Goal: Transaction & Acquisition: Download file/media

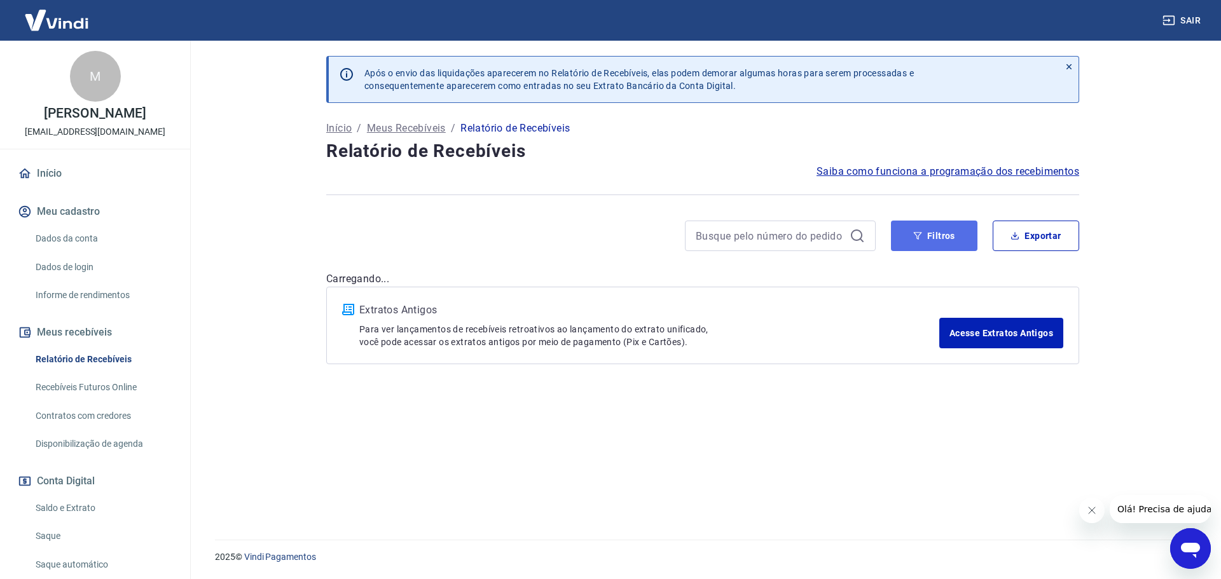
click at [930, 232] on button "Filtros" at bounding box center [934, 236] width 86 height 31
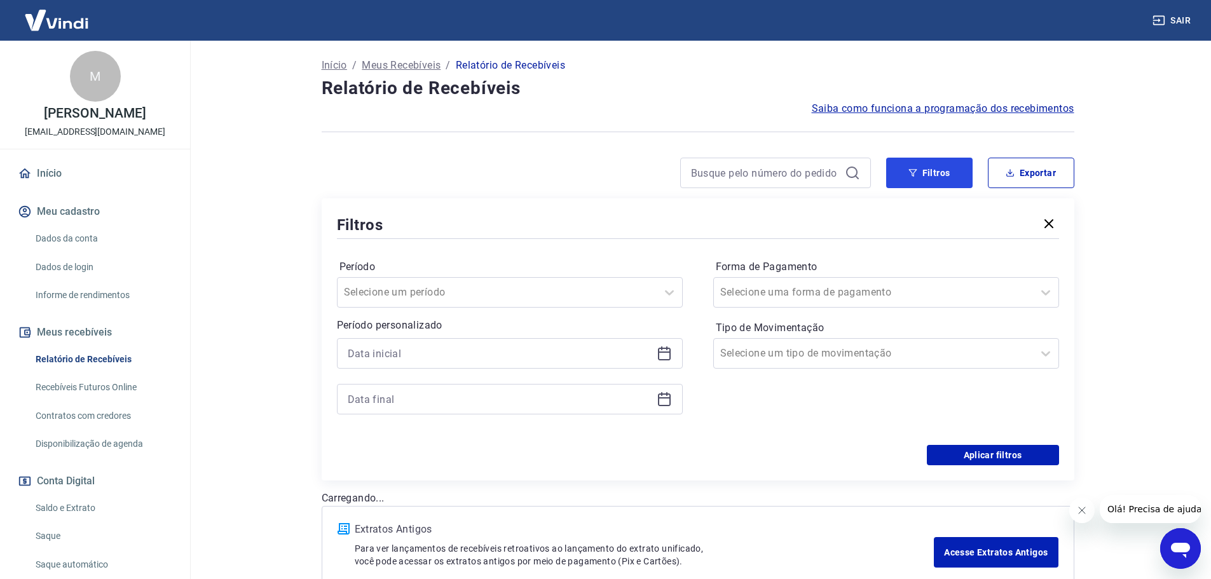
scroll to position [64, 0]
click at [753, 278] on div "Selecione uma forma de pagamento" at bounding box center [886, 292] width 346 height 31
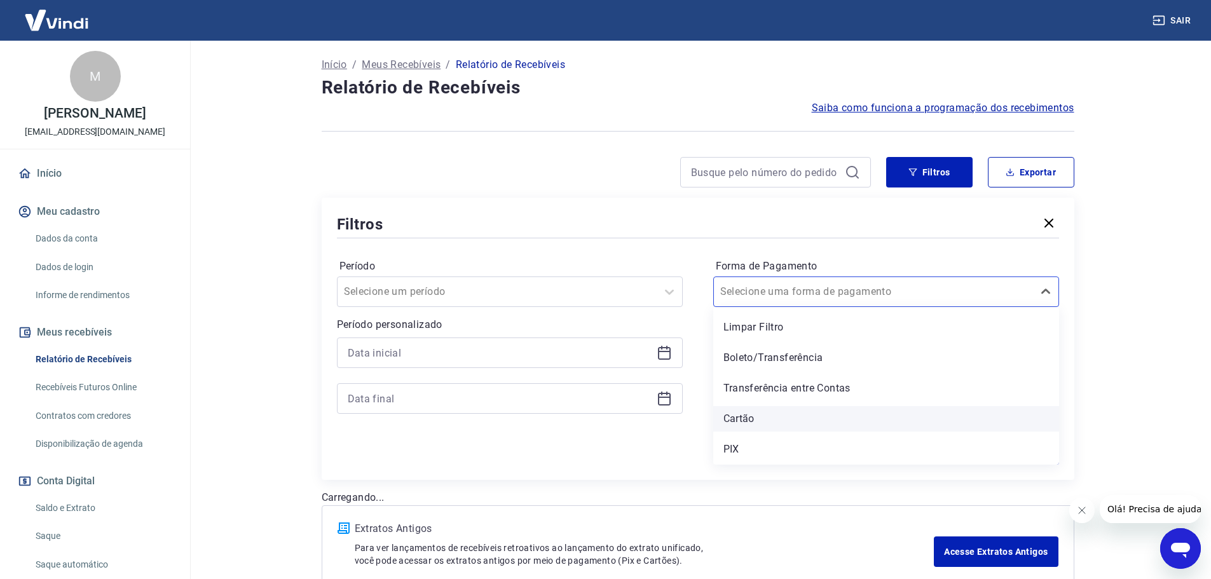
click at [738, 413] on div "Cartão" at bounding box center [886, 418] width 346 height 25
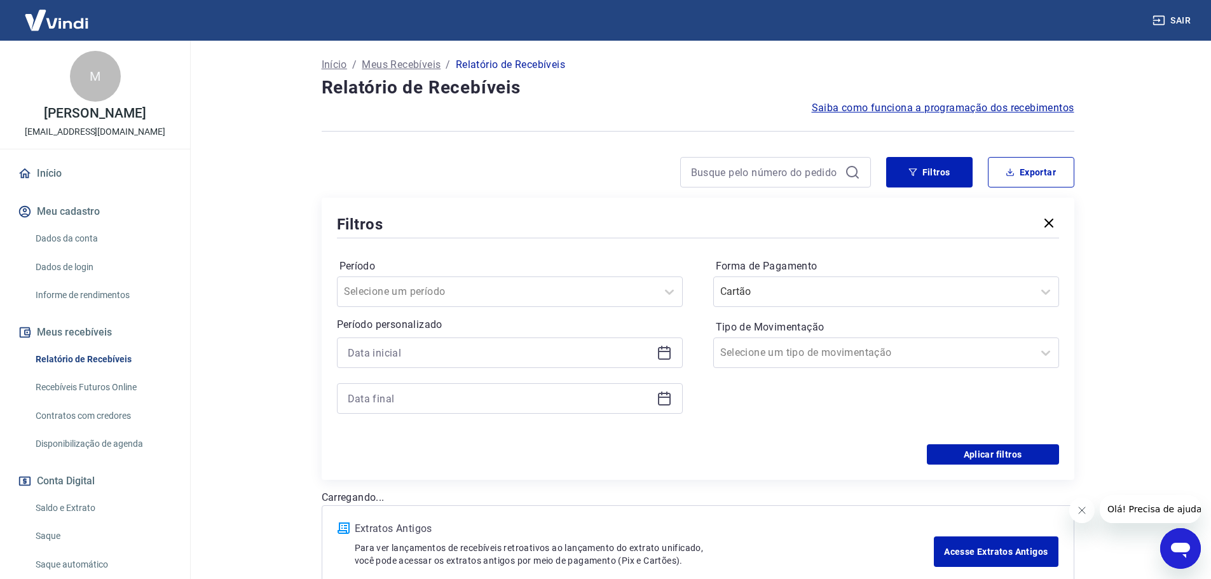
drag, startPoint x: 489, startPoint y: 327, endPoint x: 463, endPoint y: 339, distance: 28.7
click at [484, 331] on p "Período personalizado" at bounding box center [510, 324] width 346 height 15
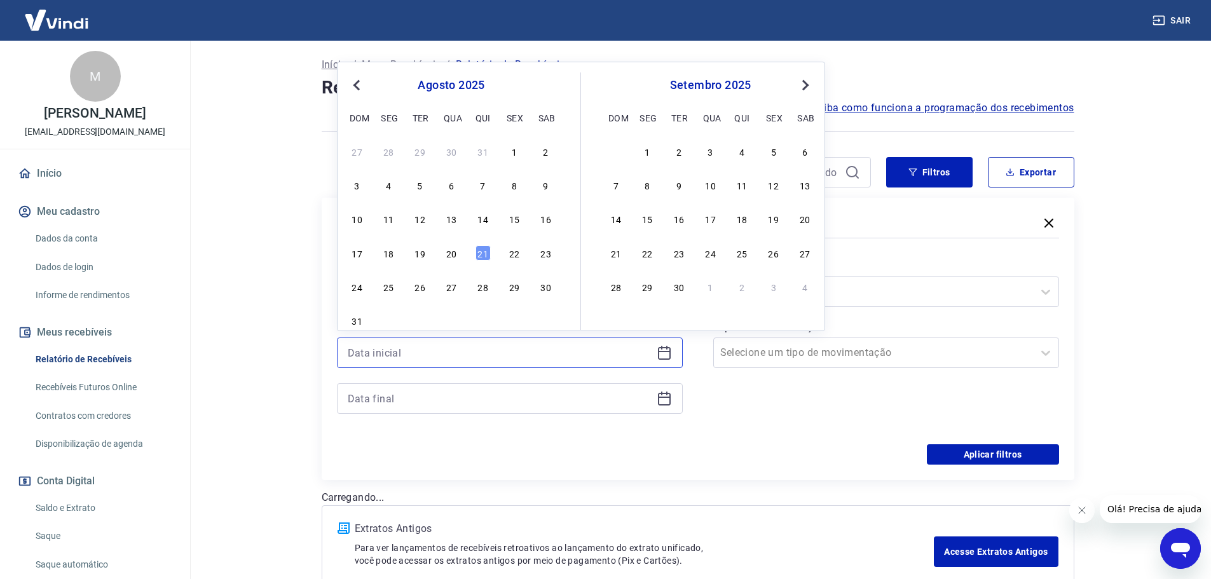
click at [453, 345] on input at bounding box center [500, 352] width 304 height 19
click at [479, 252] on div "21" at bounding box center [483, 252] width 15 height 15
type input "[DATE]"
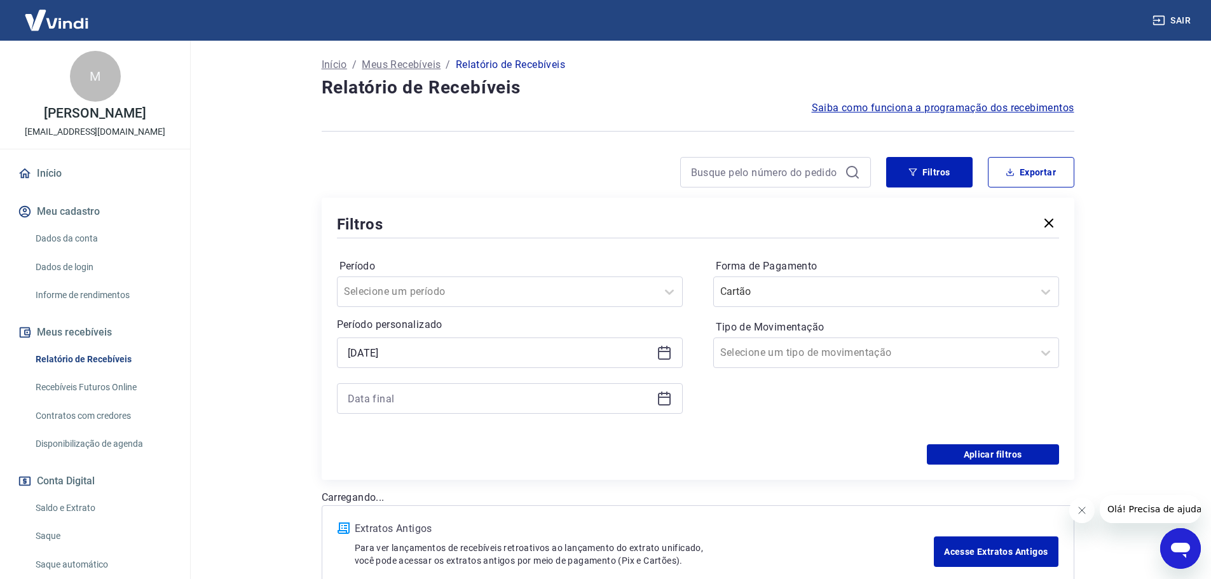
click at [415, 390] on div at bounding box center [510, 398] width 346 height 31
click at [415, 391] on input at bounding box center [500, 398] width 304 height 19
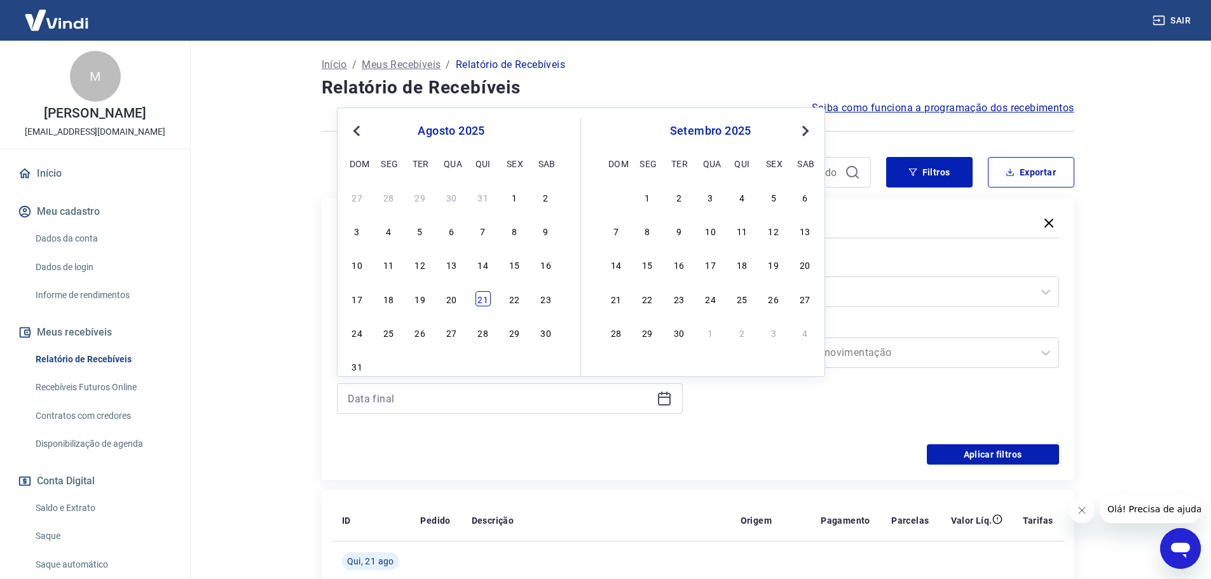
click at [478, 302] on div "21" at bounding box center [483, 298] width 15 height 15
click at [967, 453] on button "Aplicar filtros" at bounding box center [993, 454] width 132 height 20
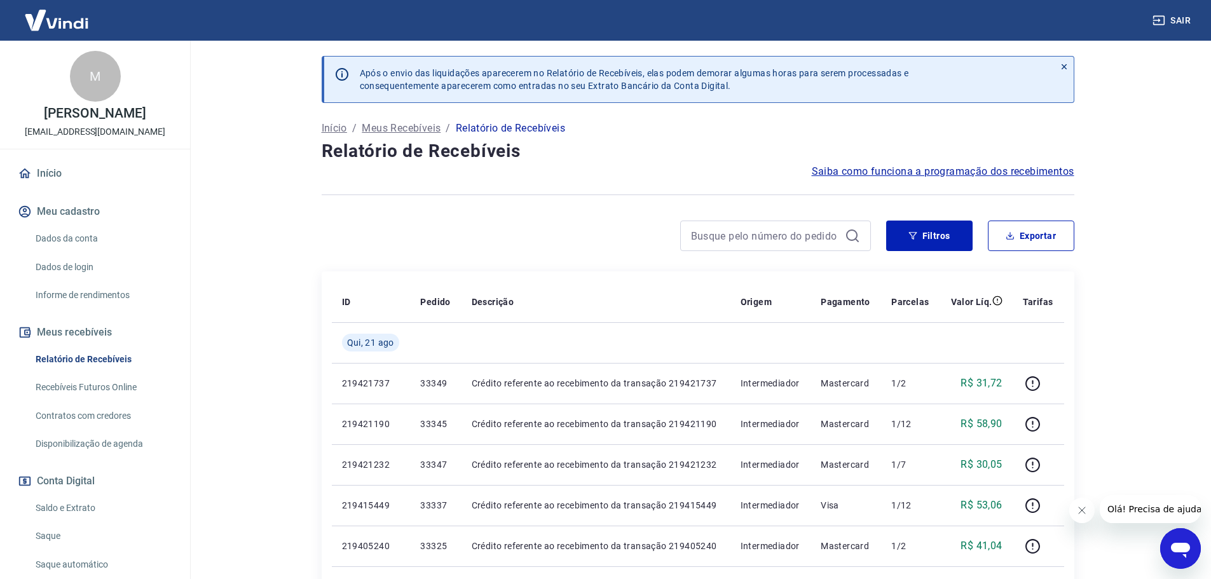
click at [1076, 509] on icon "Fechar mensagem da empresa" at bounding box center [1081, 510] width 10 height 10
click at [905, 226] on button "Filtros" at bounding box center [929, 236] width 86 height 31
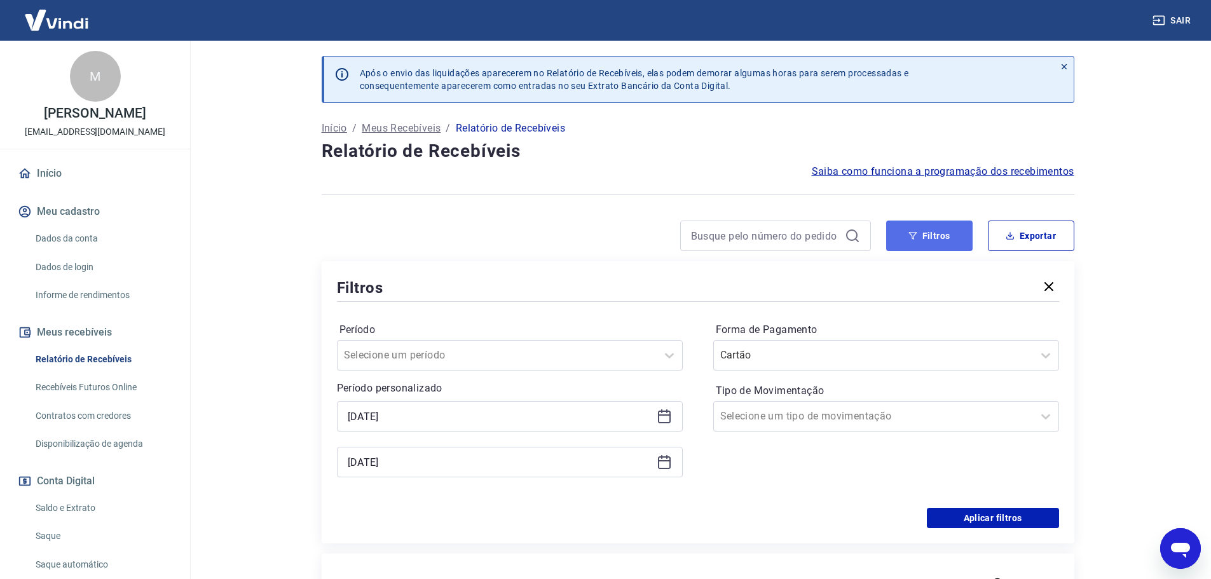
click at [905, 226] on button "Filtros" at bounding box center [929, 236] width 86 height 31
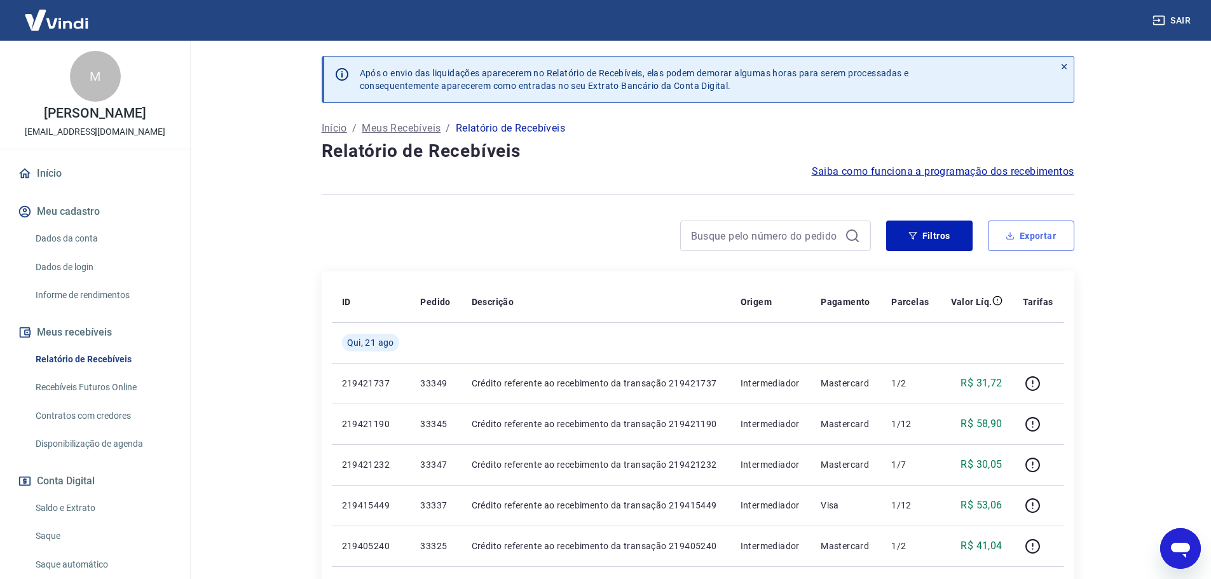
click at [1017, 232] on button "Exportar" at bounding box center [1031, 236] width 86 height 31
type input "[DATE]"
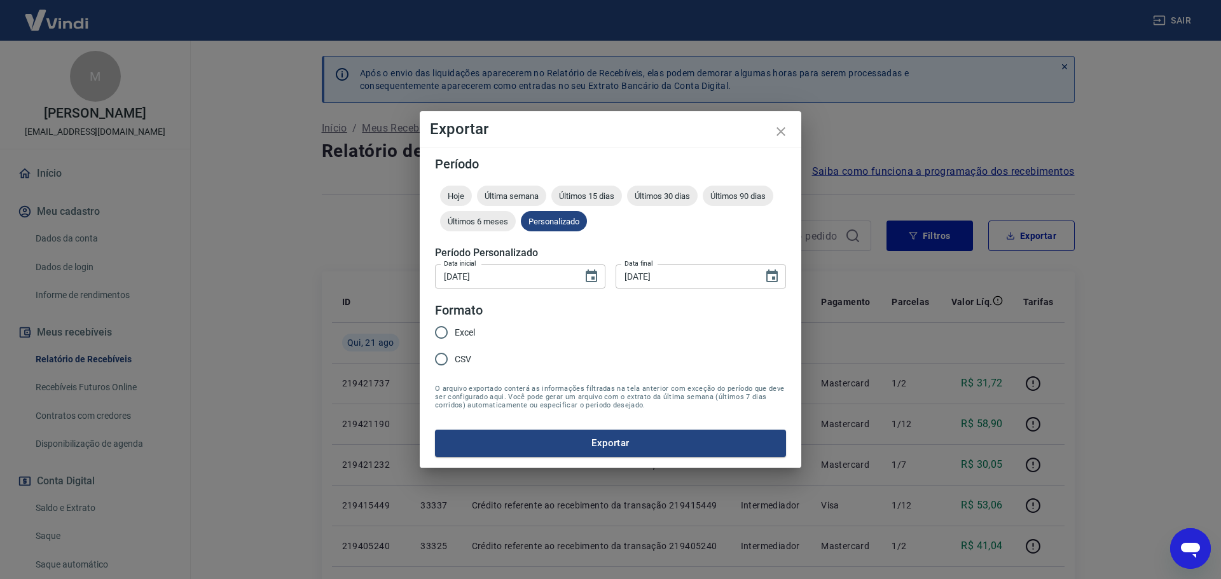
click at [462, 332] on span "Excel" at bounding box center [465, 332] width 20 height 13
click at [455, 332] on input "Excel" at bounding box center [441, 332] width 27 height 27
radio input "true"
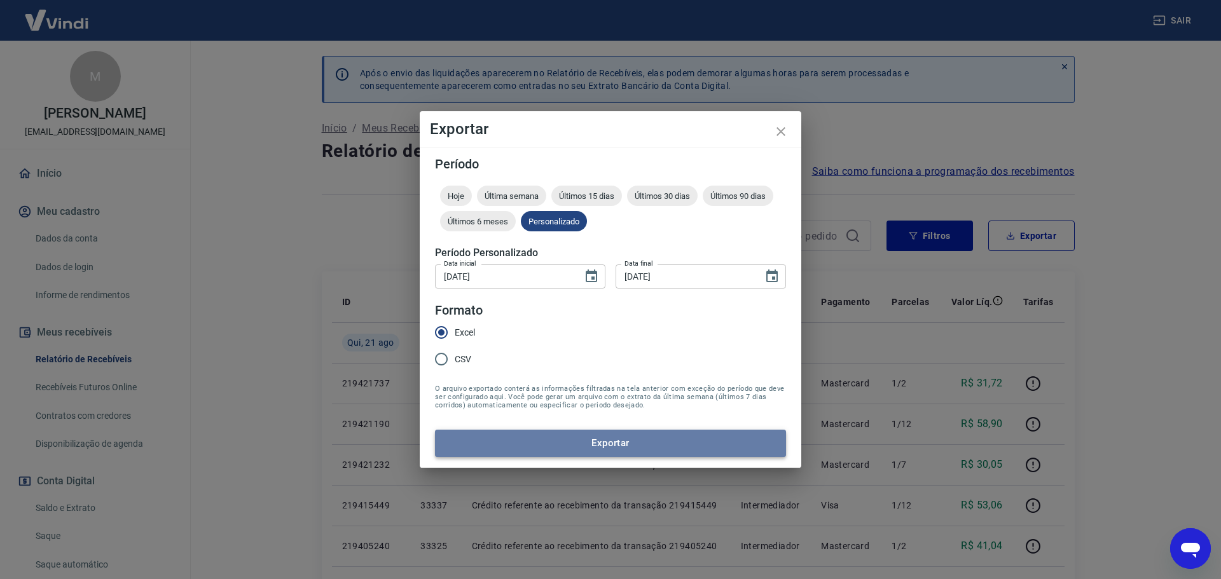
click at [494, 454] on button "Exportar" at bounding box center [610, 443] width 351 height 27
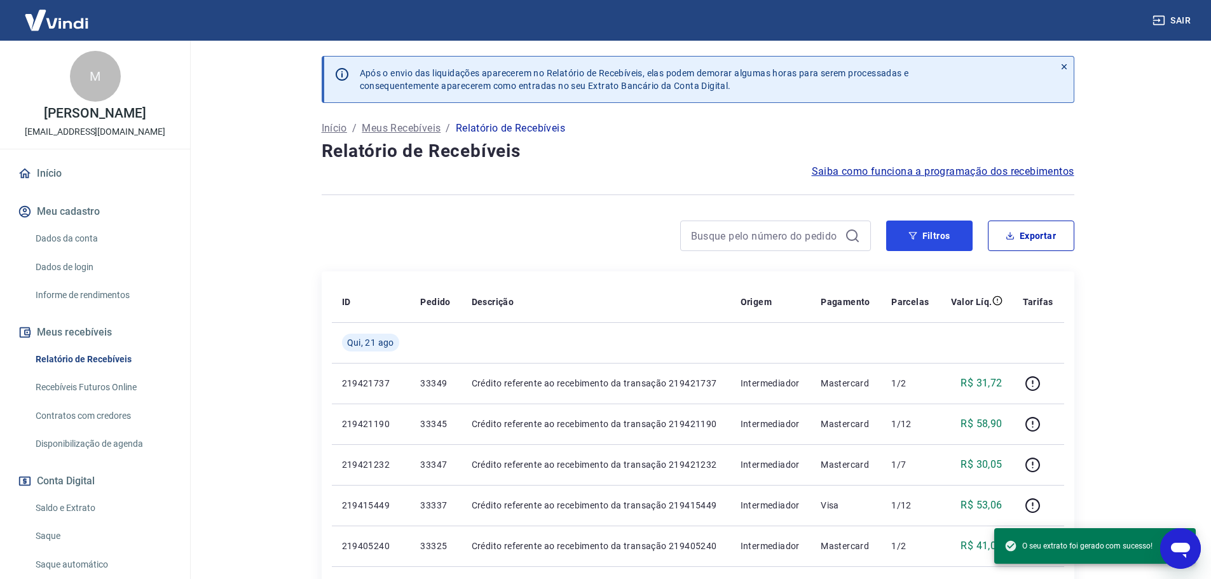
drag, startPoint x: 919, startPoint y: 245, endPoint x: 837, endPoint y: 252, distance: 82.9
click at [919, 244] on button "Filtros" at bounding box center [929, 236] width 86 height 31
